Goal: Browse casually: Explore the website without a specific task or goal

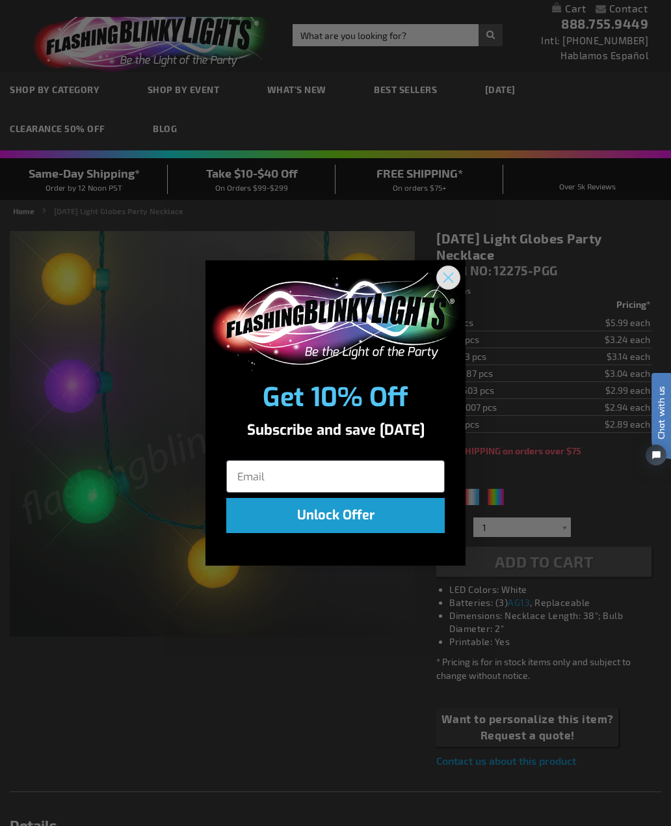
click at [444, 275] on circle "Close dialog" at bounding box center [448, 277] width 21 height 21
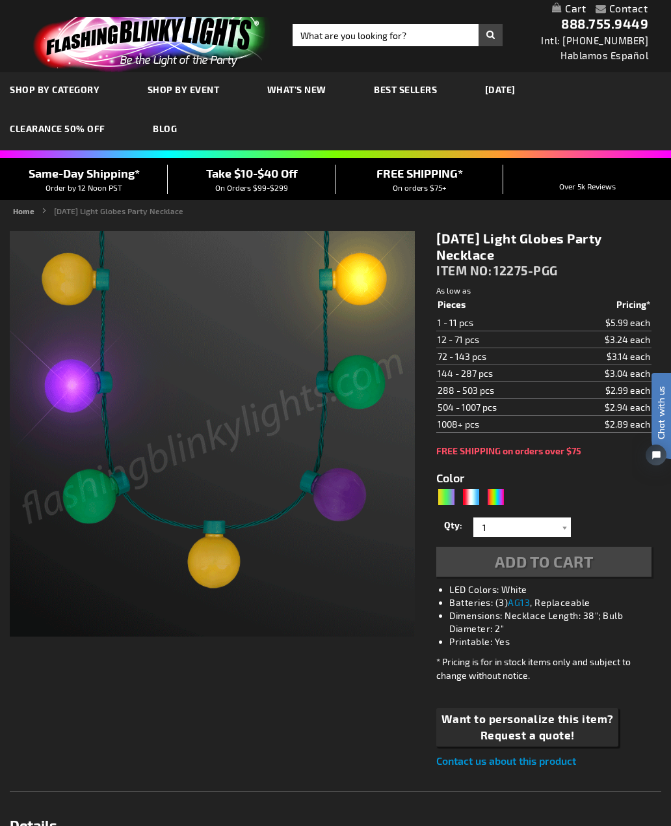
click at [396, 92] on span "BEST SELLERS" at bounding box center [405, 89] width 63 height 11
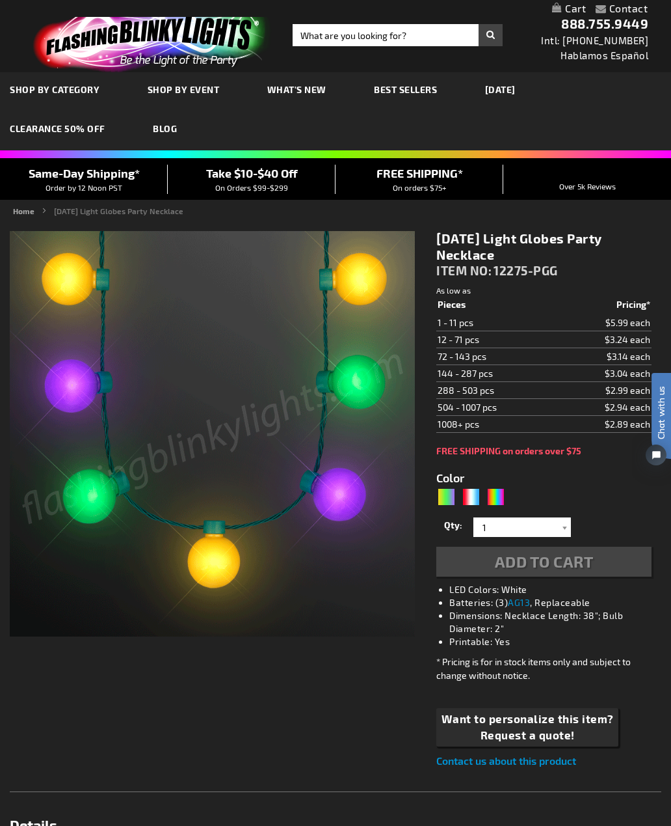
click at [403, 88] on span "BEST SELLERS" at bounding box center [405, 89] width 63 height 11
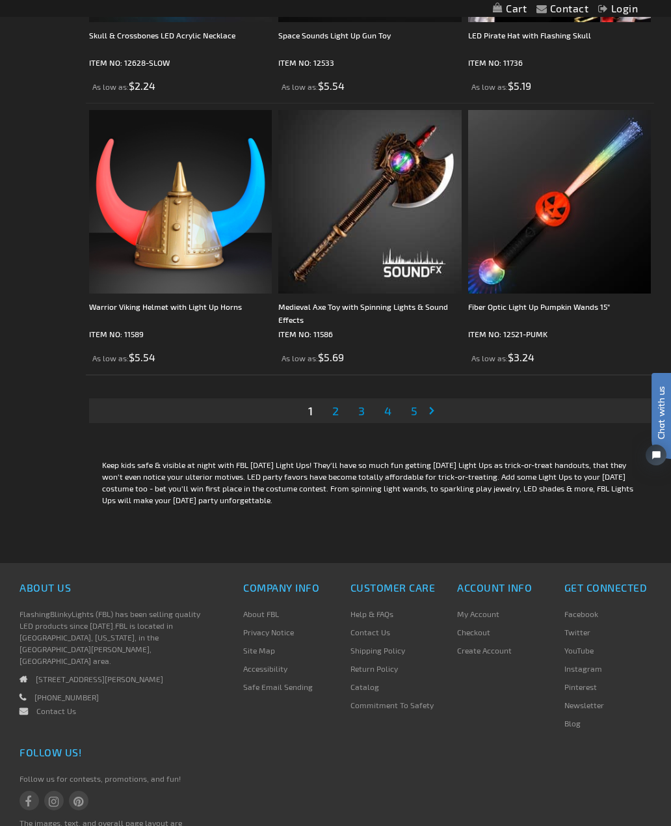
scroll to position [5459, 0]
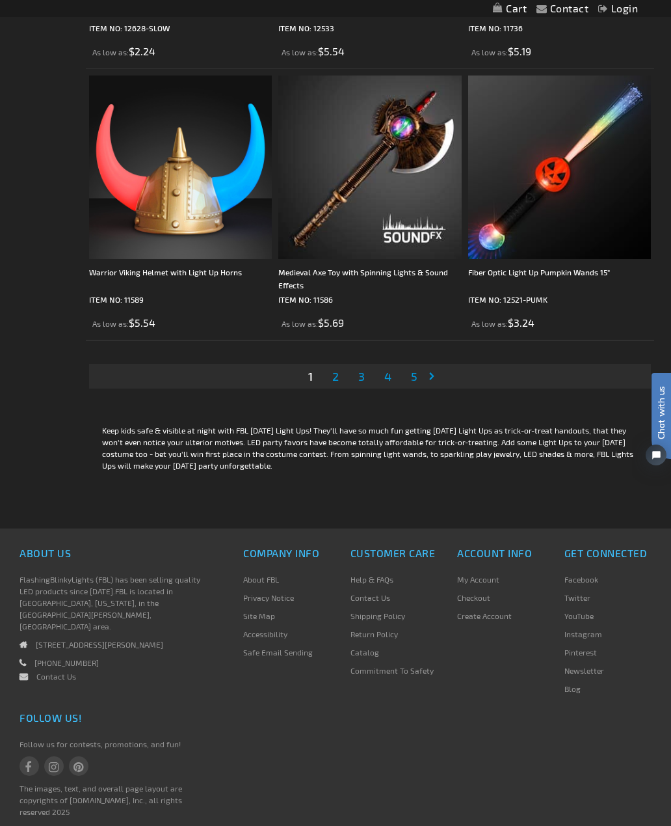
click at [333, 366] on link "Page 2" at bounding box center [336, 376] width 12 height 20
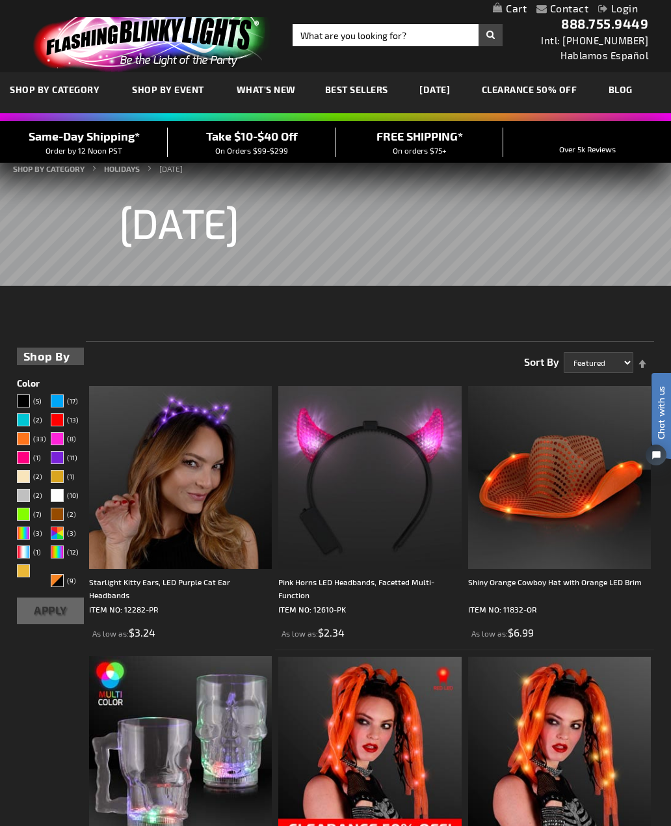
click at [360, 91] on span "Best Sellers" at bounding box center [356, 89] width 63 height 11
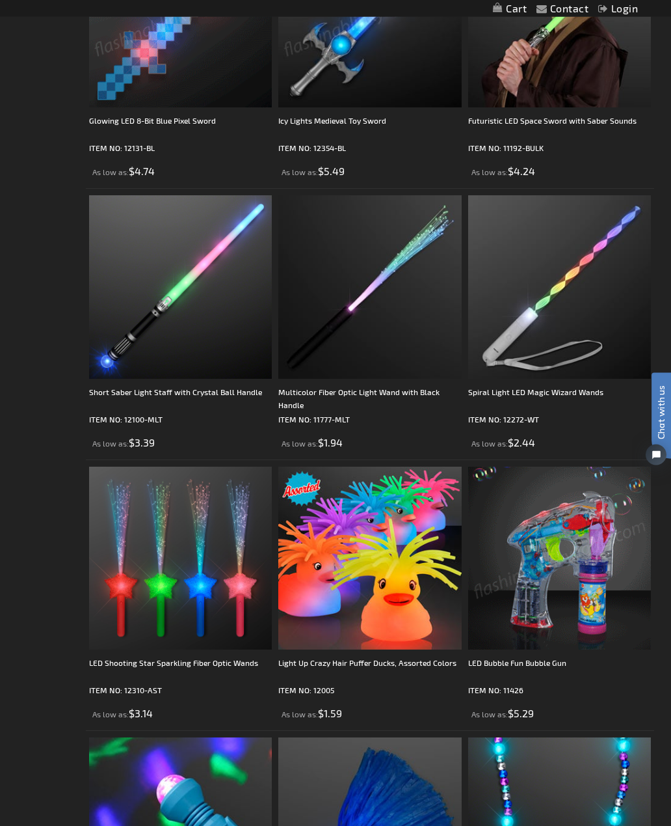
scroll to position [3172, 0]
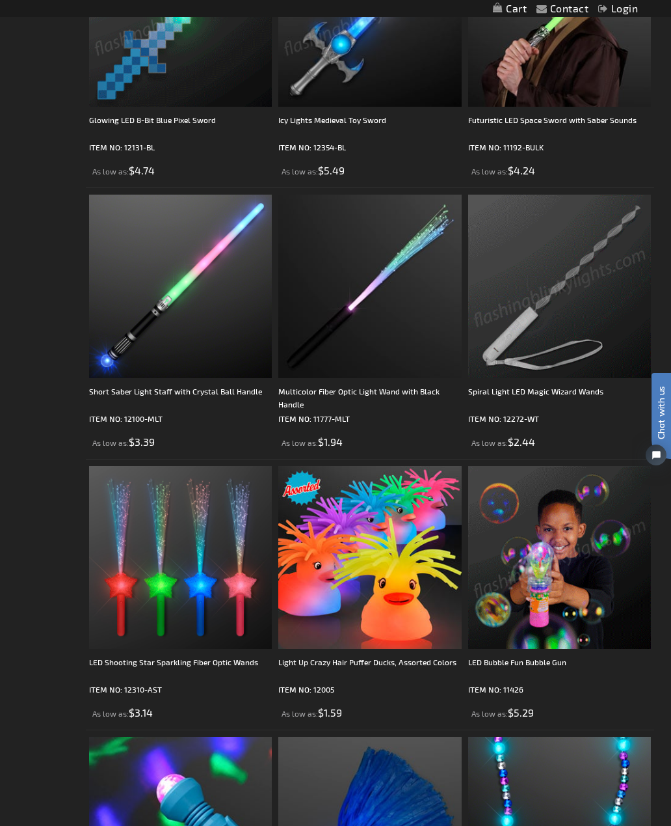
click at [547, 364] on img at bounding box center [559, 286] width 183 height 183
